Goal: Information Seeking & Learning: Learn about a topic

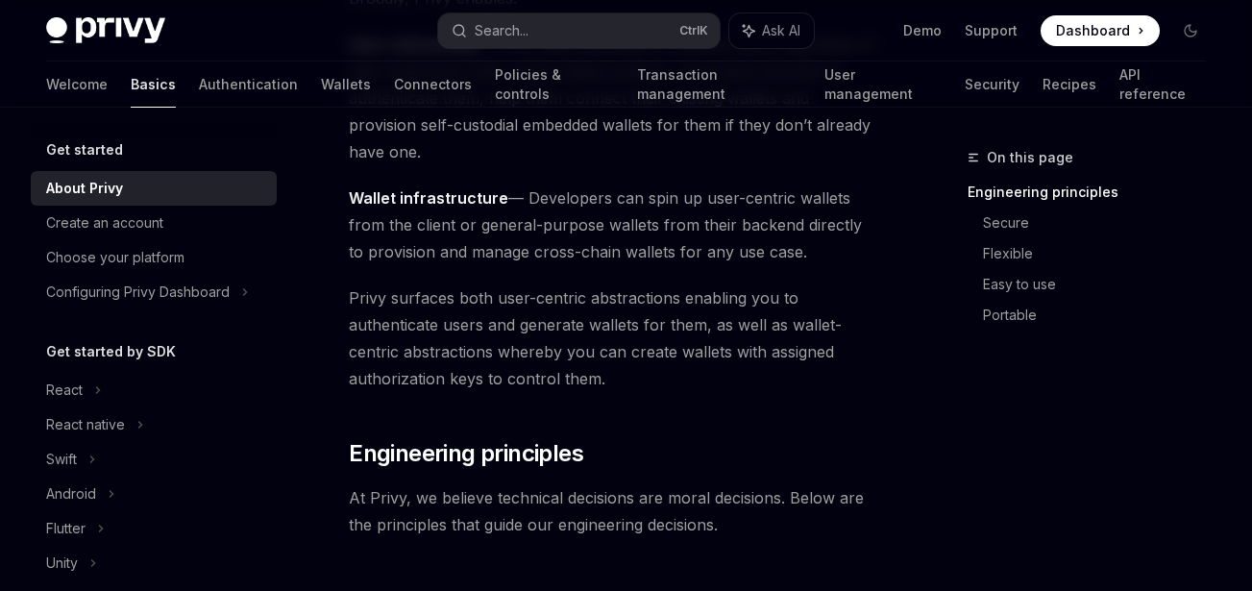
scroll to position [411, 0]
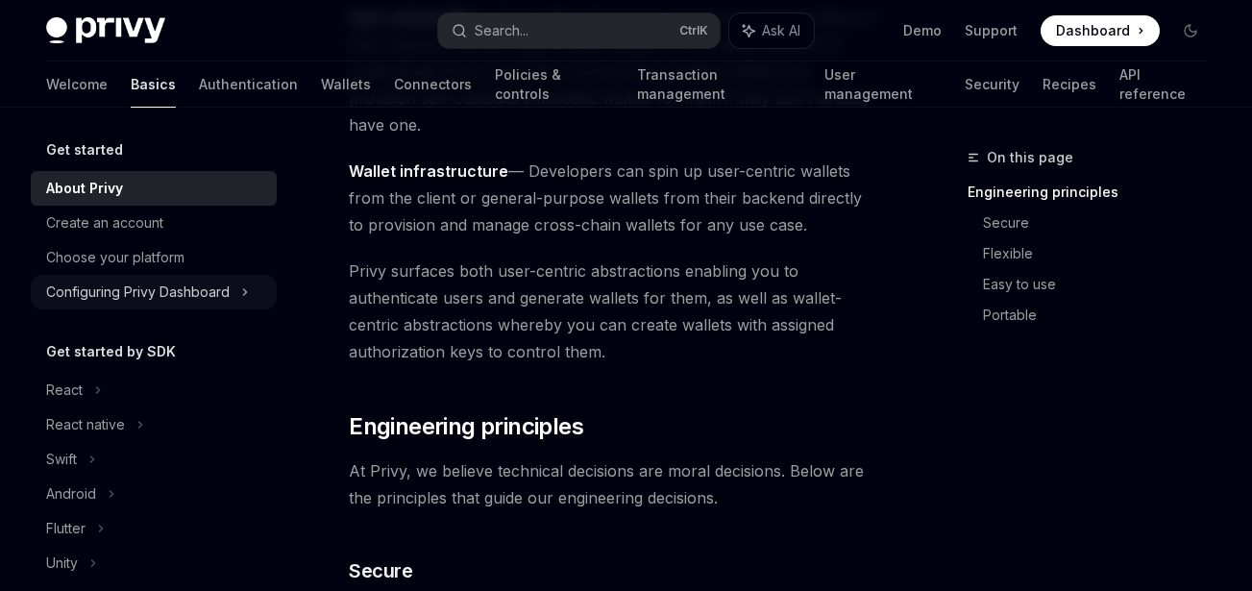
click at [169, 282] on div "Configuring Privy Dashboard" at bounding box center [138, 292] width 184 height 23
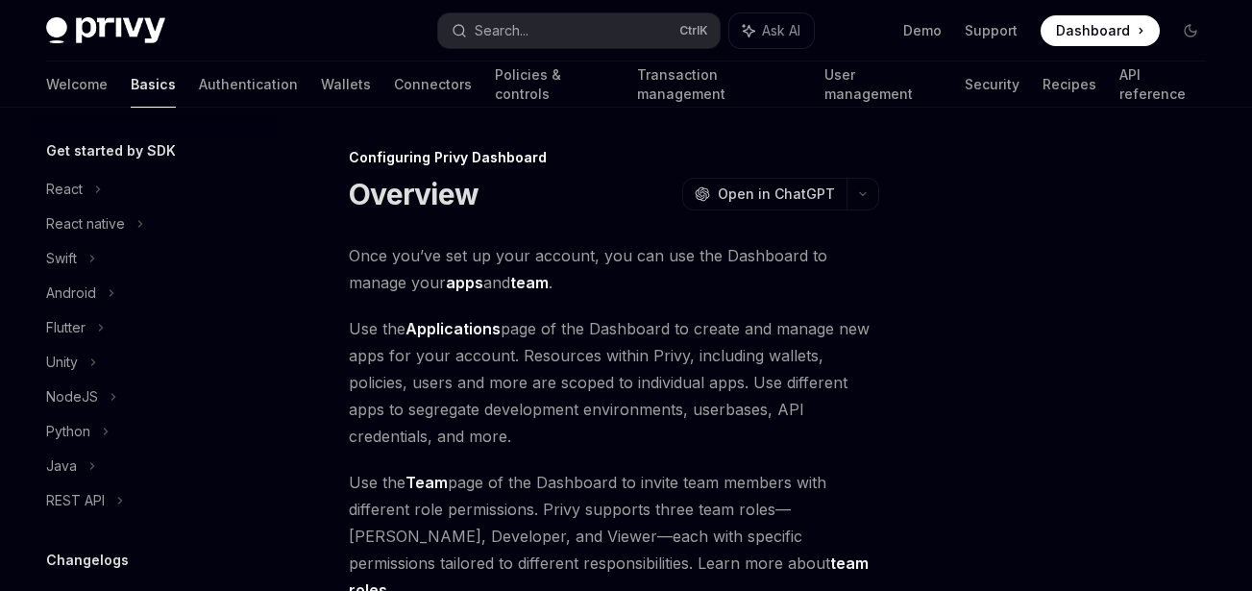
scroll to position [416, 0]
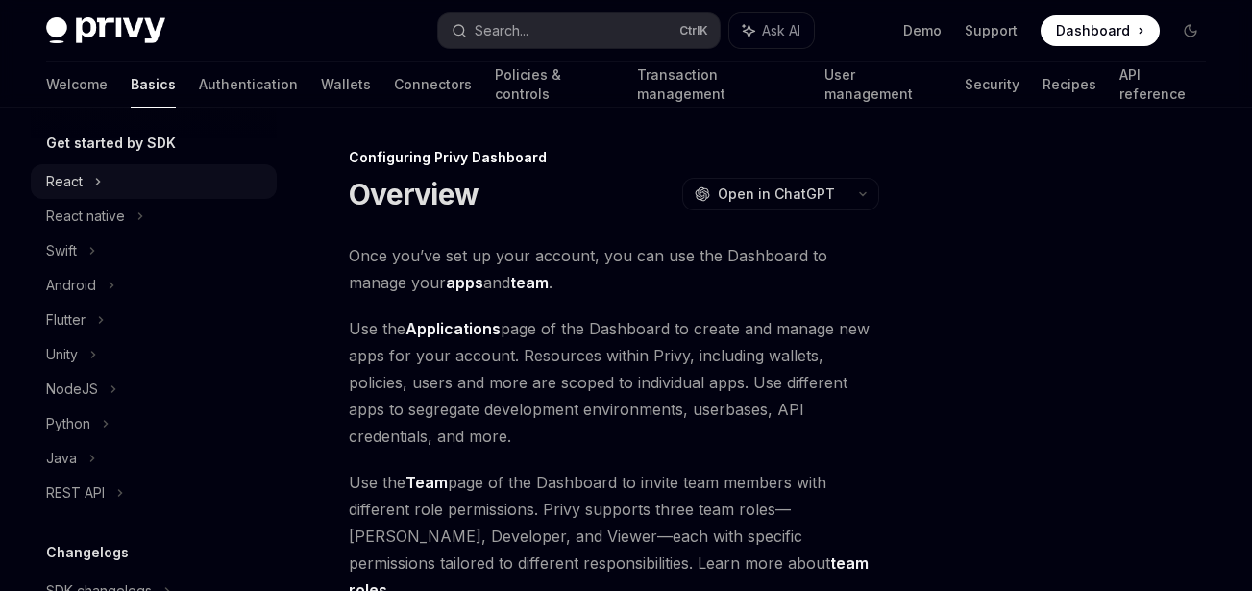
click at [136, 181] on div "React" at bounding box center [154, 181] width 246 height 35
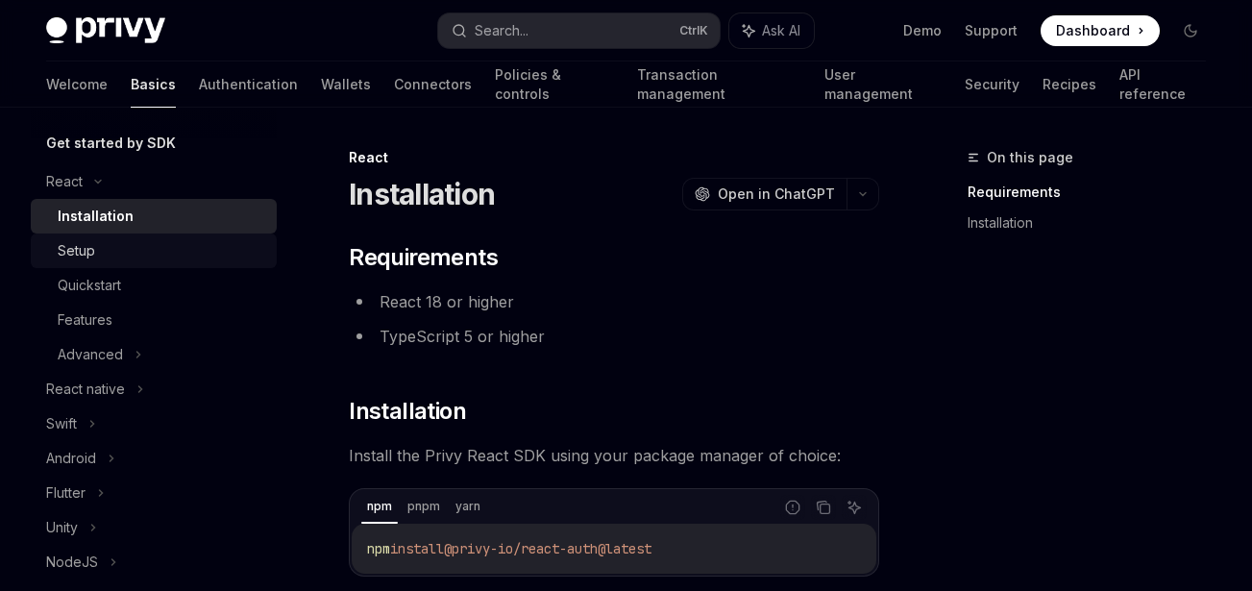
click at [145, 241] on div "Setup" at bounding box center [162, 250] width 208 height 23
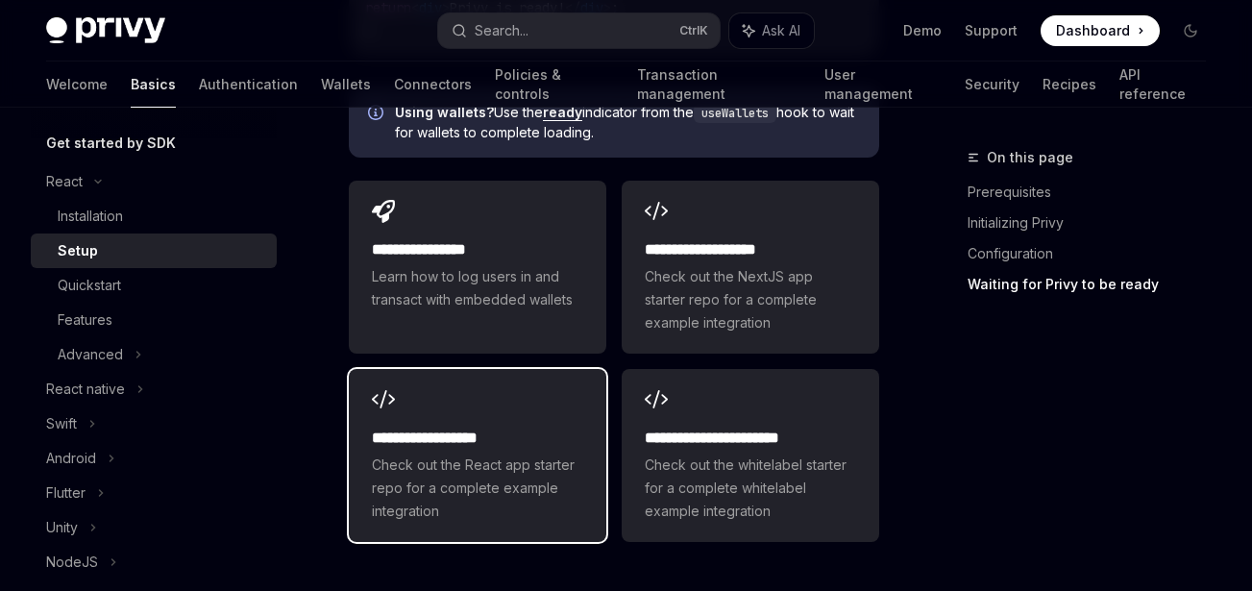
scroll to position [2696, 0]
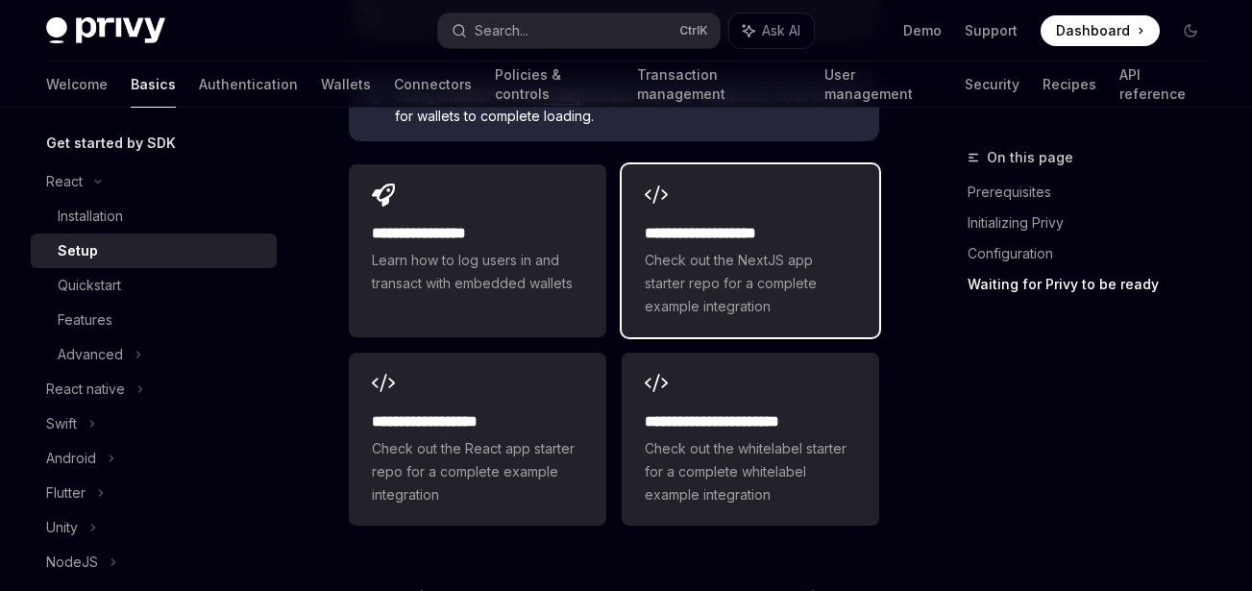
click at [696, 245] on h2 "**********" at bounding box center [750, 233] width 211 height 23
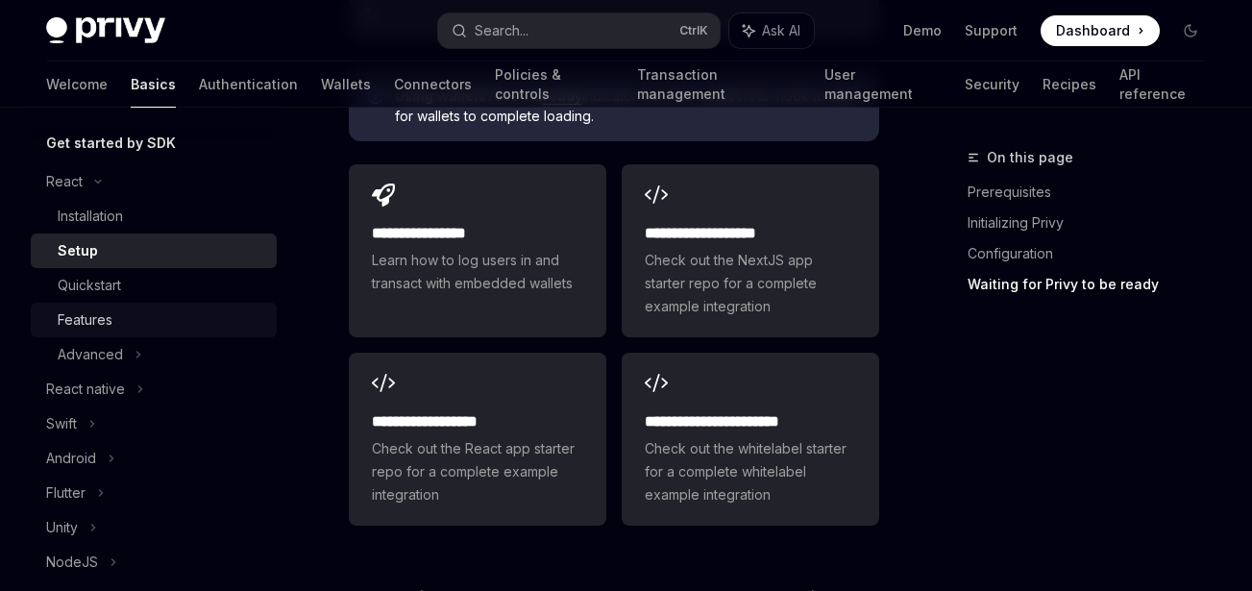
click at [100, 311] on div "Features" at bounding box center [85, 319] width 55 height 23
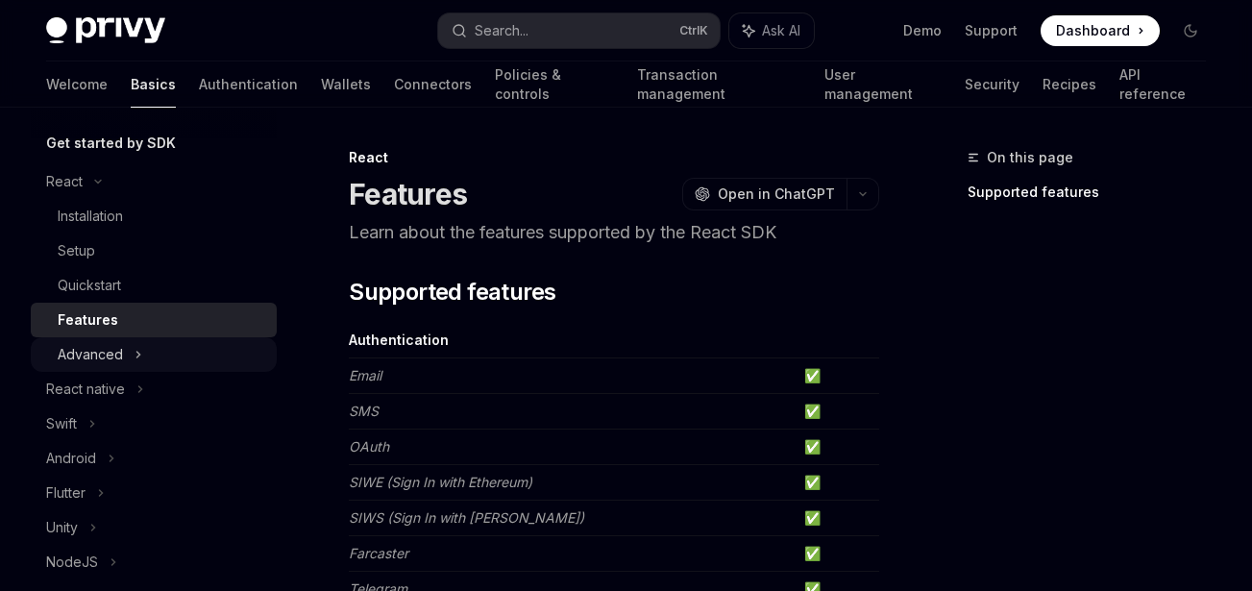
click at [110, 349] on div "Advanced" at bounding box center [90, 354] width 65 height 23
type textarea "*"
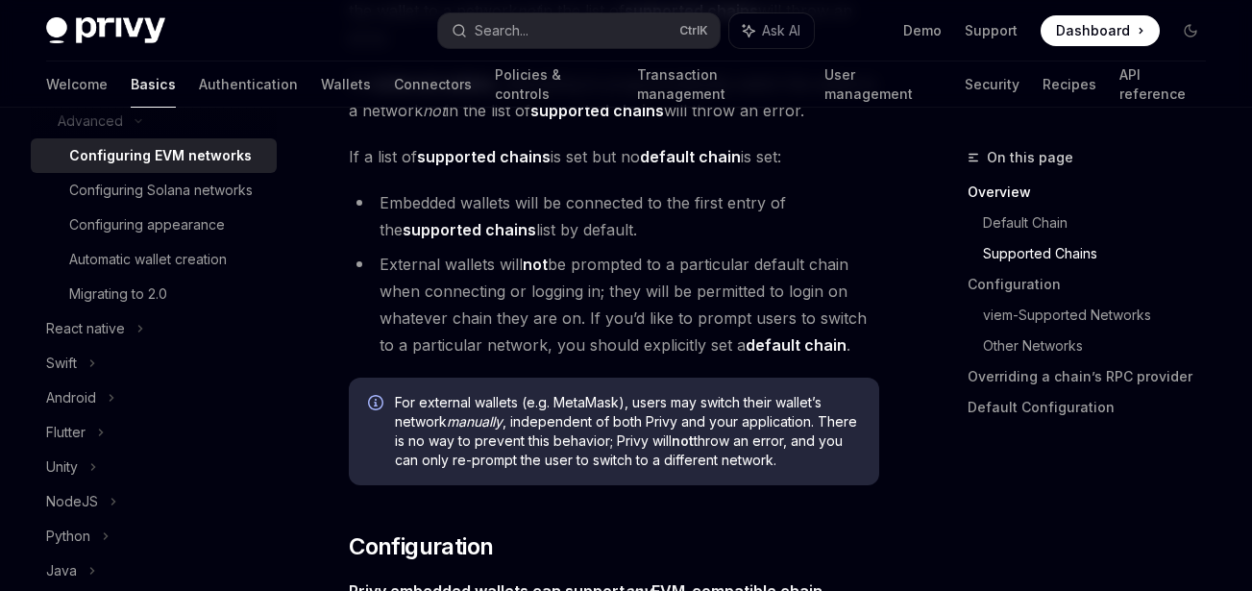
scroll to position [1674, 0]
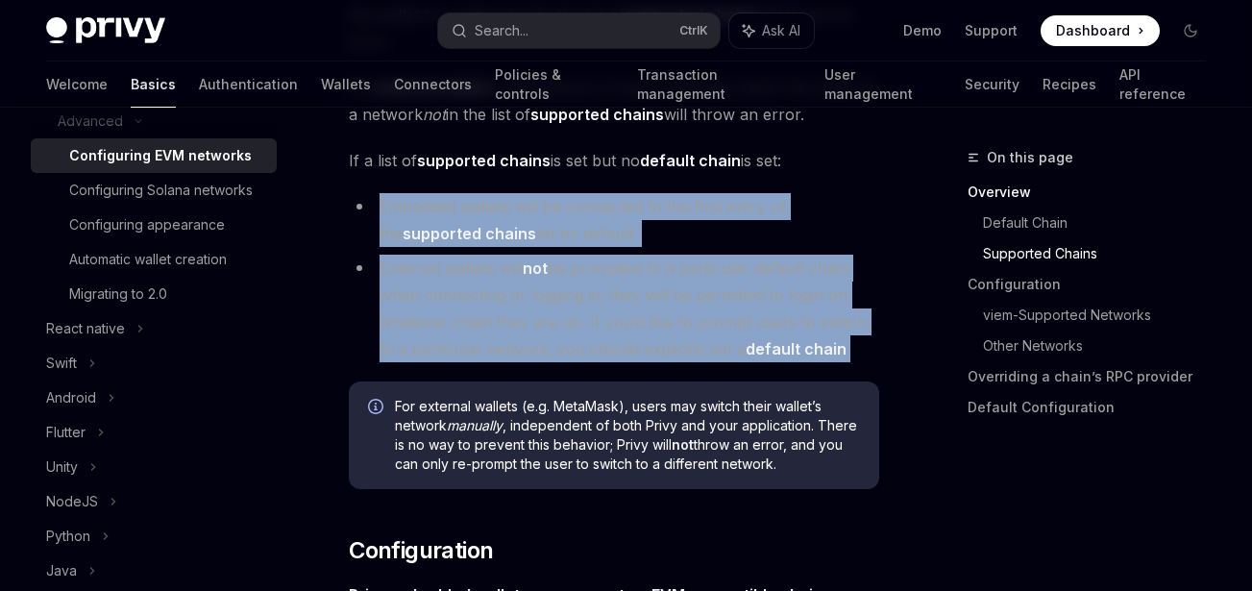
drag, startPoint x: 838, startPoint y: 323, endPoint x: 356, endPoint y: 187, distance: 501.1
click at [356, 193] on ul "Embedded wallets will be connected to the first entry of the supported chains l…" at bounding box center [614, 277] width 530 height 169
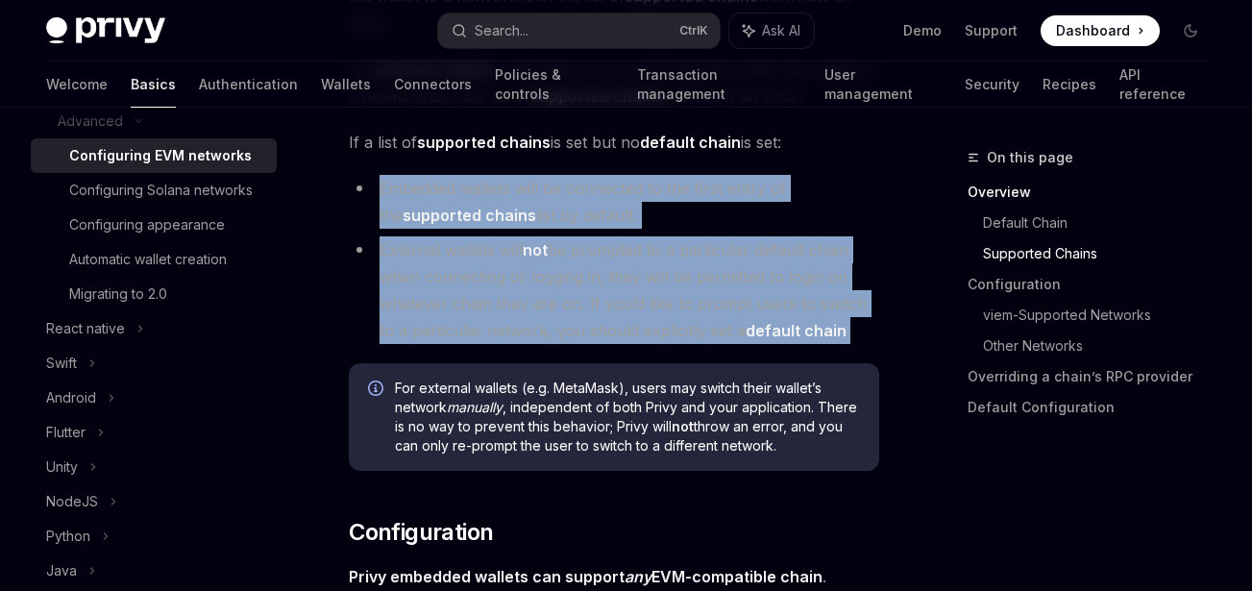
scroll to position [1705, 0]
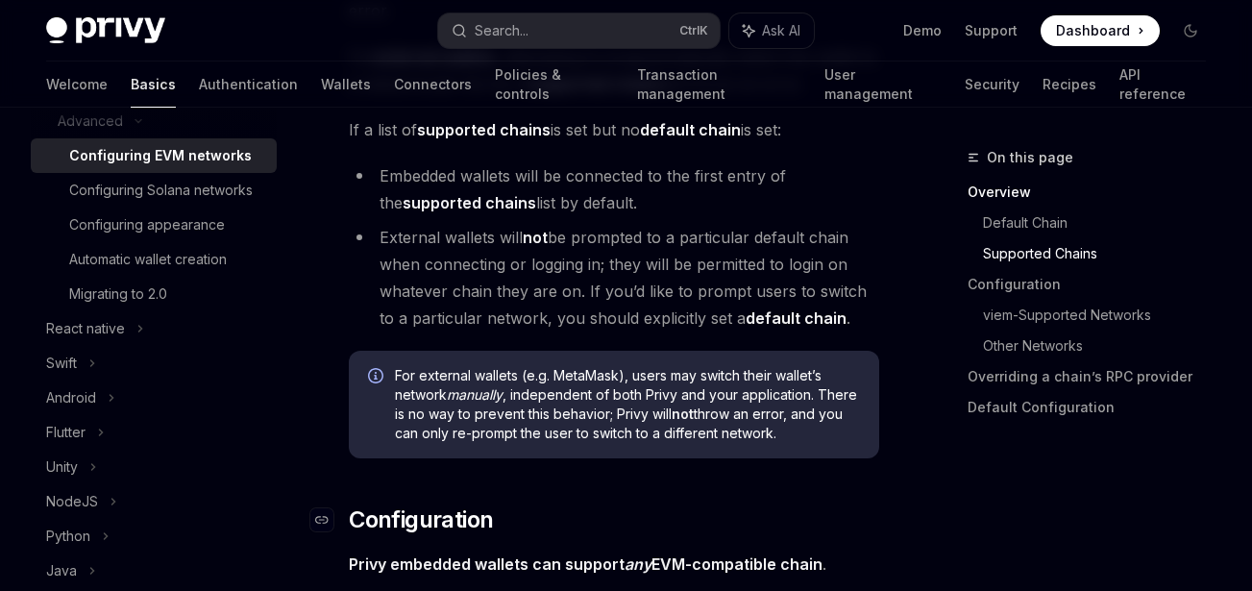
click at [572, 504] on h2 "​ Configuration" at bounding box center [614, 519] width 530 height 31
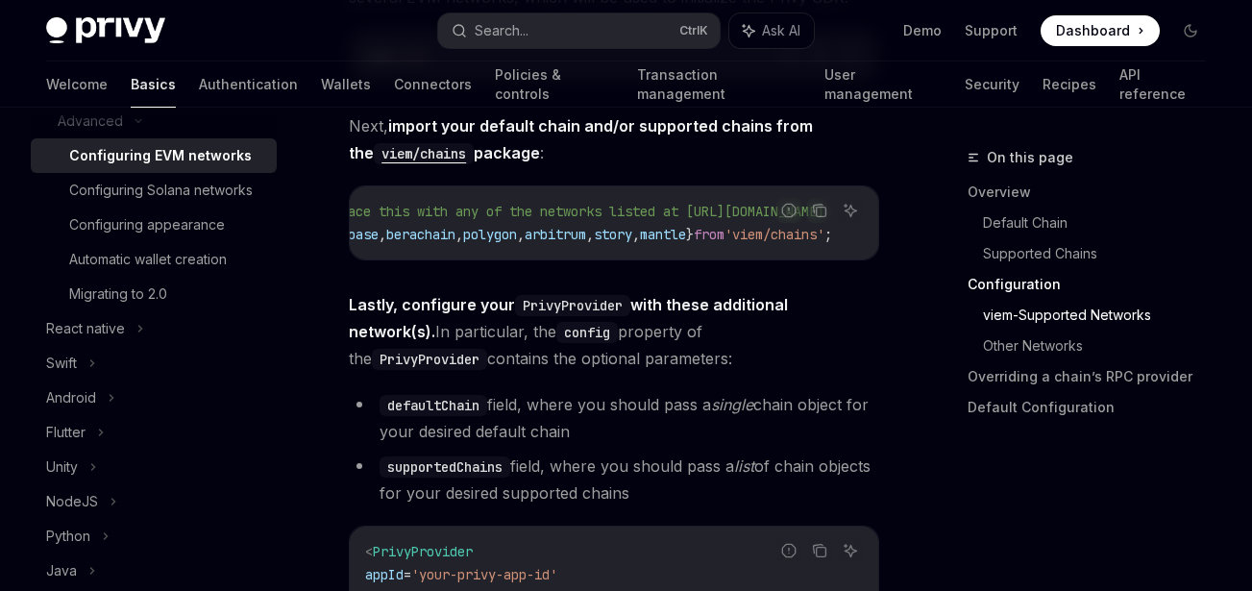
scroll to position [0, 163]
